Goal: Navigation & Orientation: Find specific page/section

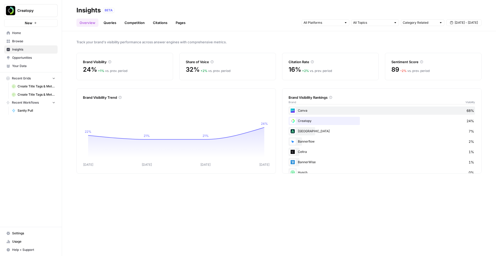
click at [107, 22] on link "Queries" at bounding box center [109, 23] width 19 height 8
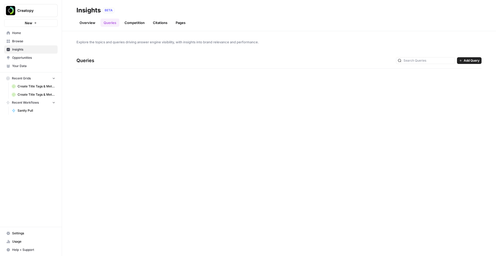
click at [141, 21] on link "Competition" at bounding box center [134, 23] width 26 height 8
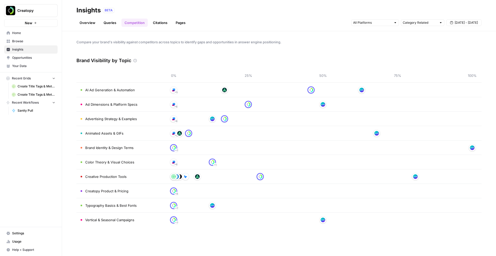
click at [161, 22] on link "Citations" at bounding box center [160, 23] width 21 height 8
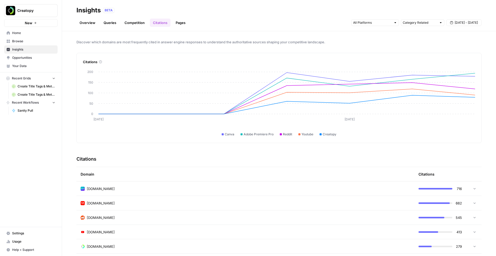
click at [180, 22] on link "Pages" at bounding box center [180, 23] width 16 height 8
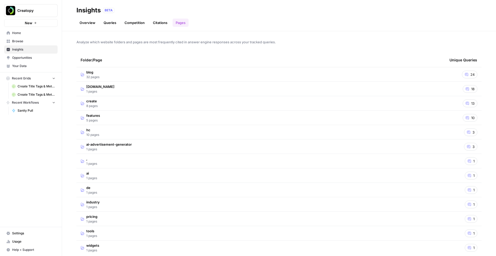
click at [104, 22] on link "Queries" at bounding box center [109, 23] width 19 height 8
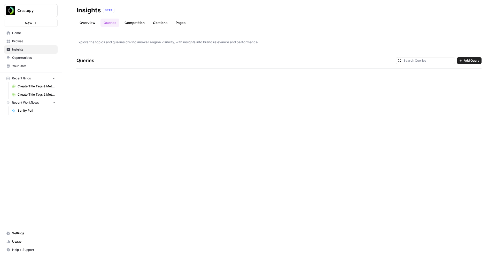
click at [87, 23] on link "Overview" at bounding box center [87, 23] width 22 height 8
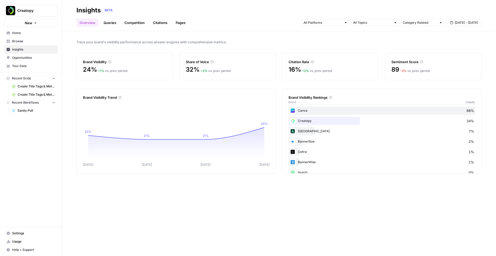
click at [16, 55] on span "Opportunities" at bounding box center [33, 57] width 43 height 5
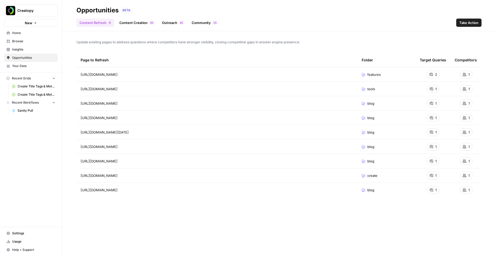
click at [133, 23] on link "Content Creation 0 5" at bounding box center [136, 23] width 41 height 8
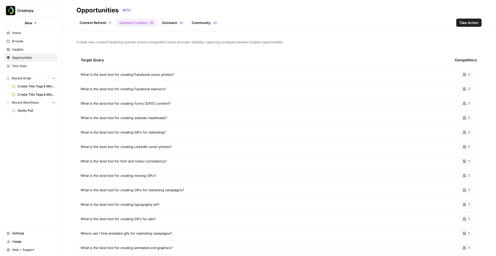
click at [464, 75] on icon at bounding box center [464, 74] width 4 height 3
click at [134, 75] on span "What is the best tool for creating Facebook cover photos?" at bounding box center [127, 74] width 93 height 5
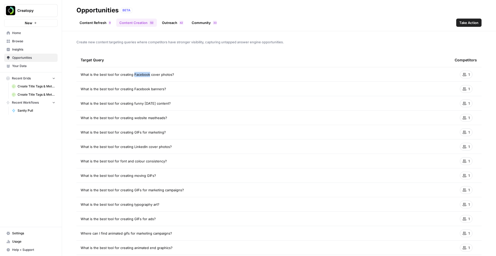
click at [134, 75] on span "What is the best tool for creating Facebook cover photos?" at bounding box center [127, 74] width 93 height 5
click at [144, 62] on div "Target Query" at bounding box center [263, 60] width 365 height 14
click at [171, 24] on link "Outreach 2 4" at bounding box center [173, 23] width 28 height 8
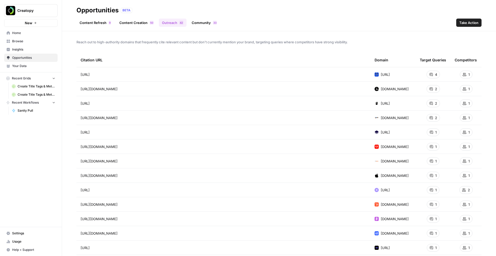
click at [20, 50] on span "Insights" at bounding box center [33, 49] width 43 height 5
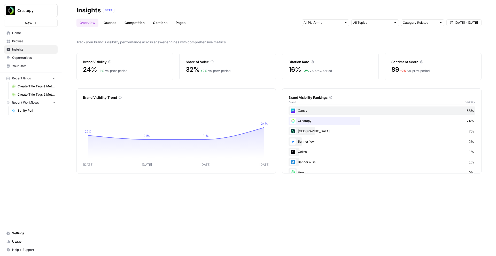
click at [20, 58] on span "Opportunities" at bounding box center [33, 57] width 43 height 5
